Goal: Transaction & Acquisition: Purchase product/service

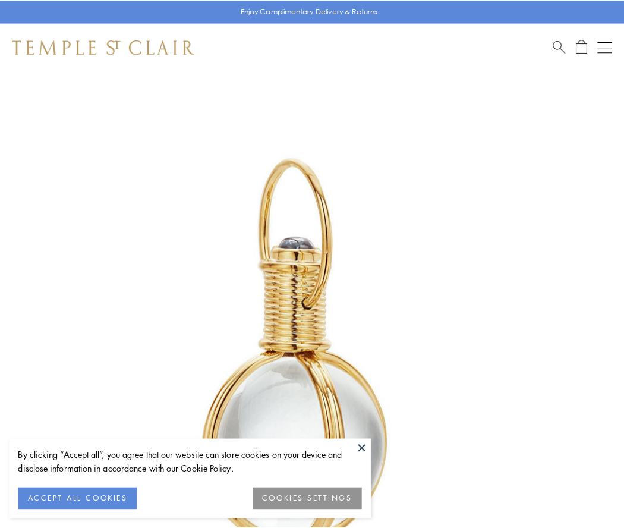
scroll to position [310, 0]
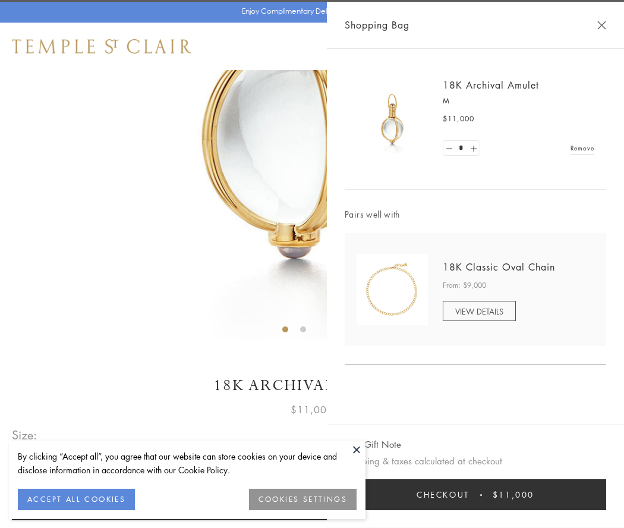
click at [476, 495] on button "Checkout $11,000" at bounding box center [476, 494] width 262 height 31
